Goal: Check status

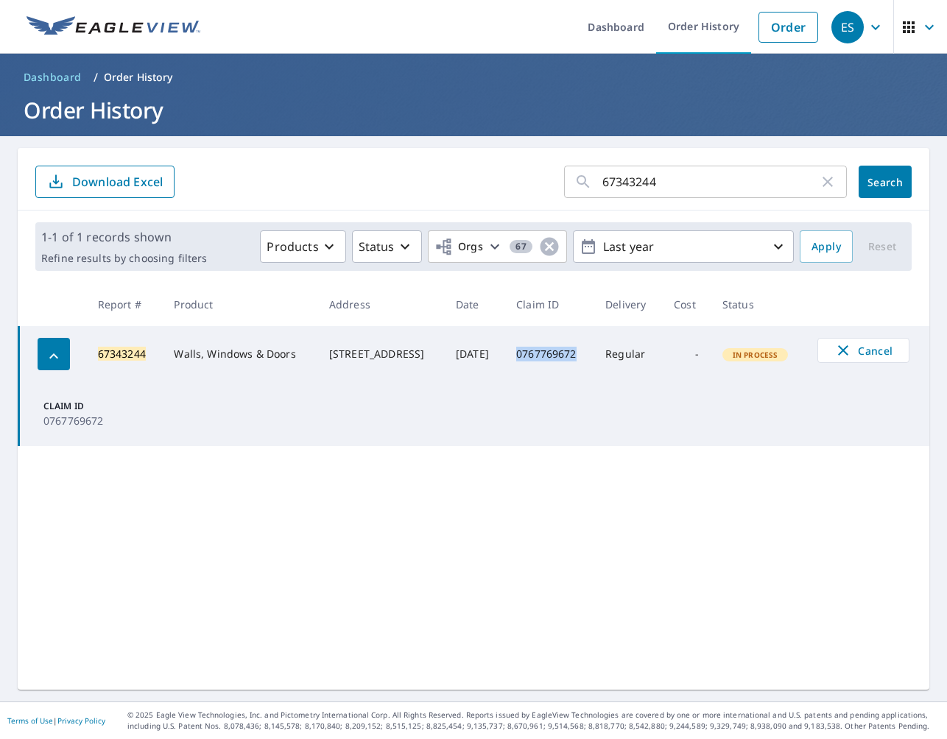
drag, startPoint x: 596, startPoint y: 355, endPoint x: 535, endPoint y: 354, distance: 61.1
click at [531, 353] on td "0767769672" at bounding box center [548, 354] width 89 height 56
drag, startPoint x: 535, startPoint y: 354, endPoint x: 556, endPoint y: 358, distance: 21.7
copy td "0767769672"
click at [699, 32] on link "Order" at bounding box center [789, 27] width 60 height 31
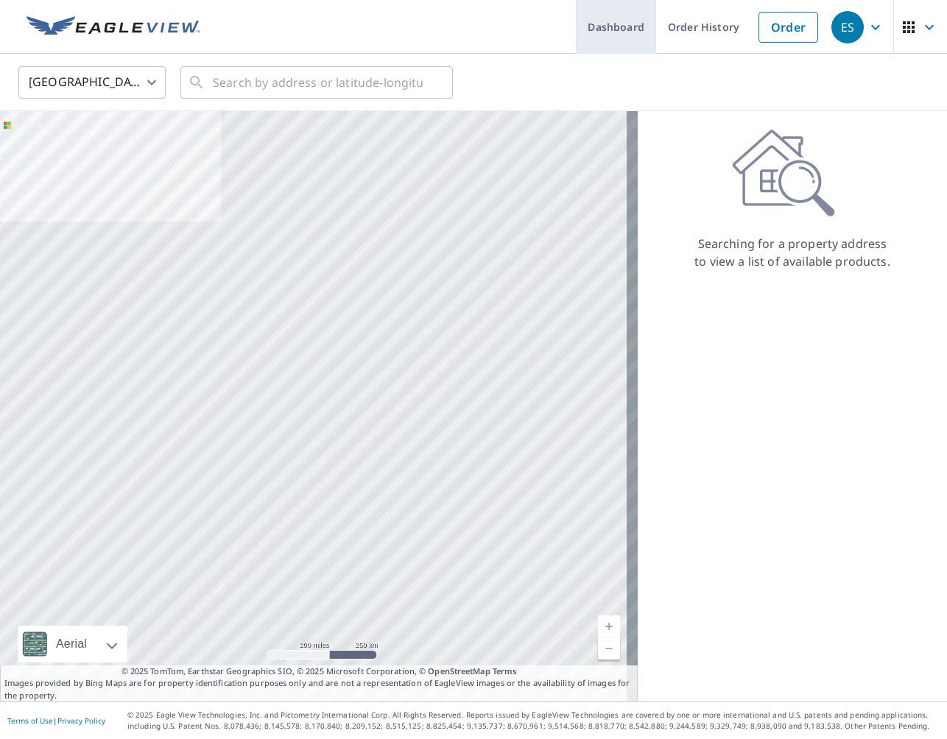
click at [616, 35] on link "Dashboard" at bounding box center [616, 27] width 80 height 54
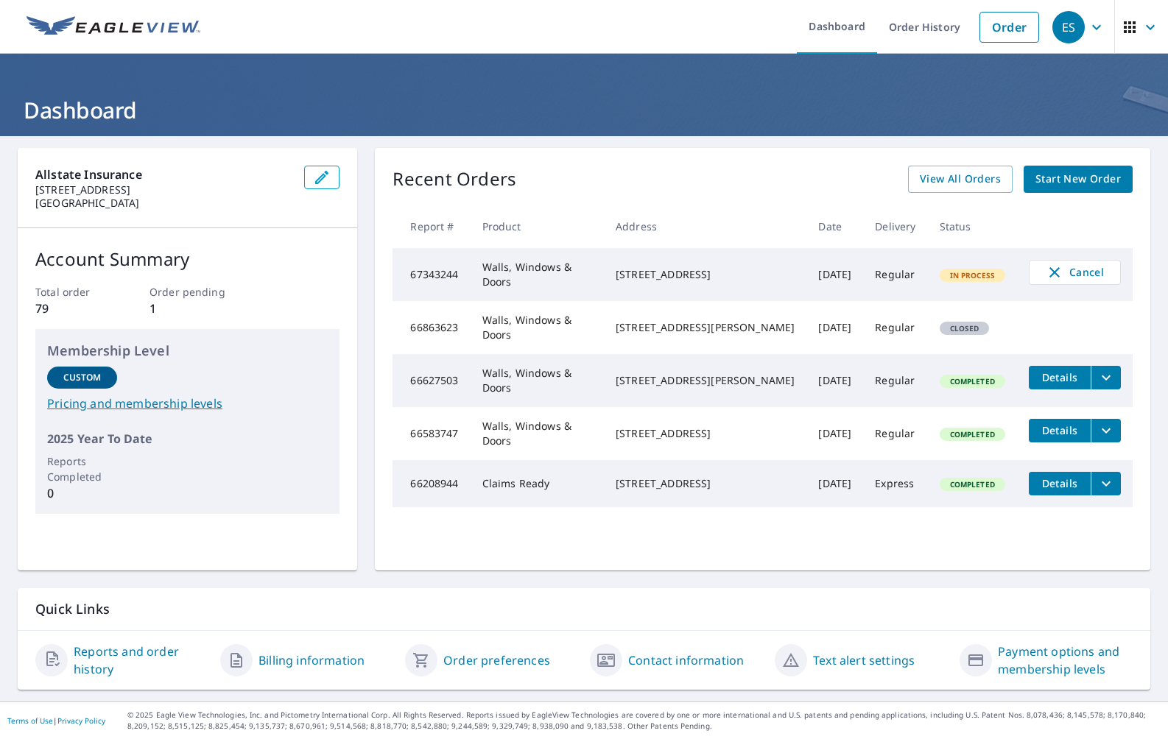
click at [699, 277] on span "In Process" at bounding box center [972, 275] width 63 height 10
